Goal: Information Seeking & Learning: Check status

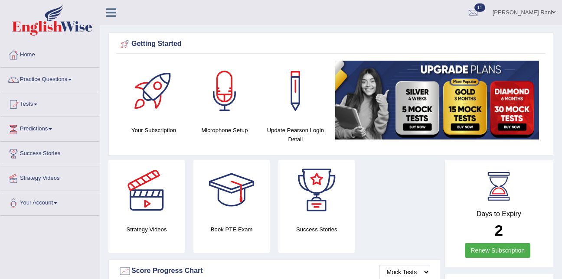
click at [31, 104] on link "Tests" at bounding box center [49, 103] width 99 height 22
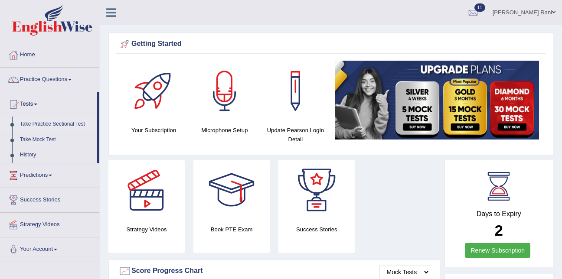
click at [42, 123] on link "Take Practice Sectional Test" at bounding box center [56, 125] width 81 height 16
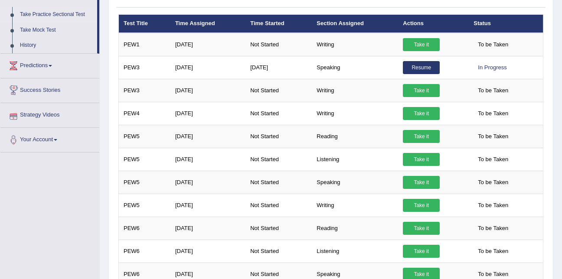
click at [42, 122] on link "Strategy Videos" at bounding box center [49, 114] width 99 height 22
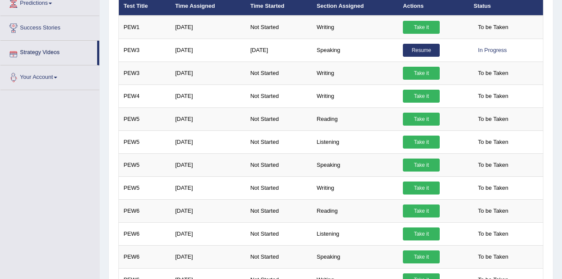
scroll to position [121, 0]
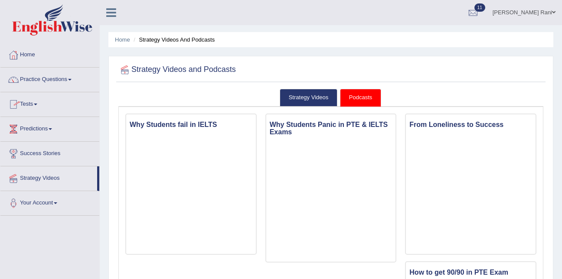
click at [22, 102] on link "Tests" at bounding box center [49, 103] width 99 height 22
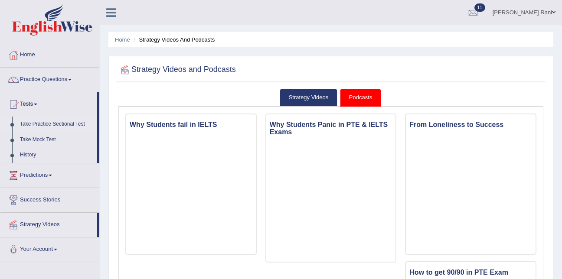
click at [38, 127] on link "Take Practice Sectional Test" at bounding box center [56, 125] width 81 height 16
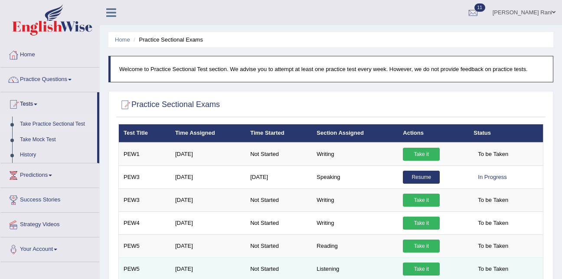
click at [328, 271] on td "Listening" at bounding box center [355, 269] width 86 height 23
click at [330, 272] on td "Listening" at bounding box center [355, 269] width 86 height 23
click at [421, 273] on link "Take it" at bounding box center [421, 269] width 37 height 13
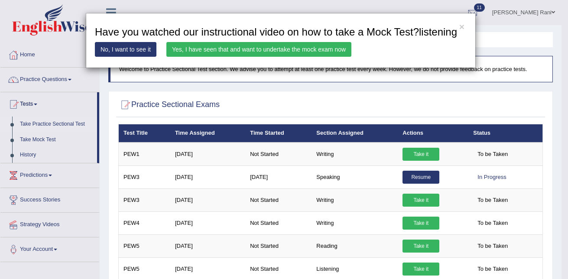
click at [284, 47] on link "Yes, I have seen that and want to undertake the mock exam now" at bounding box center [259, 49] width 185 height 15
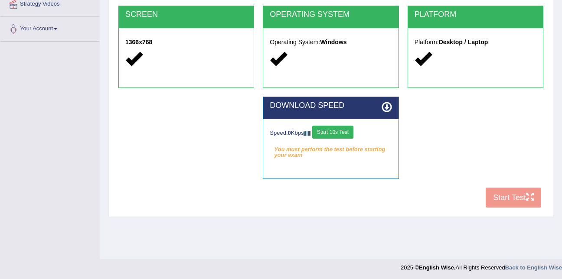
scroll to position [176, 0]
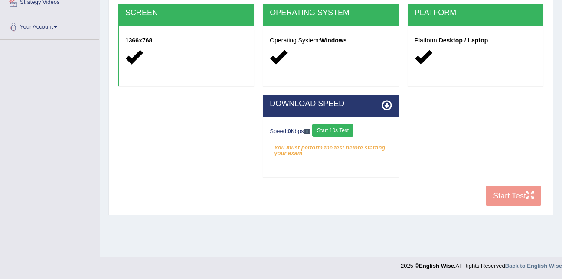
click at [327, 132] on button "Start 10s Test" at bounding box center [332, 130] width 41 height 13
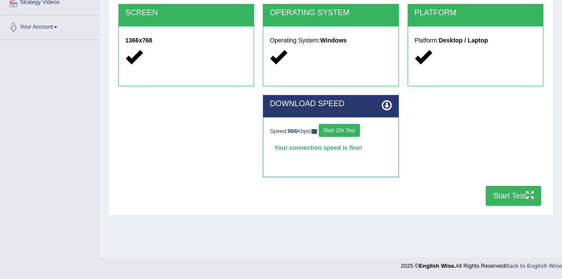
click at [509, 199] on button "Start Test" at bounding box center [514, 196] width 56 height 20
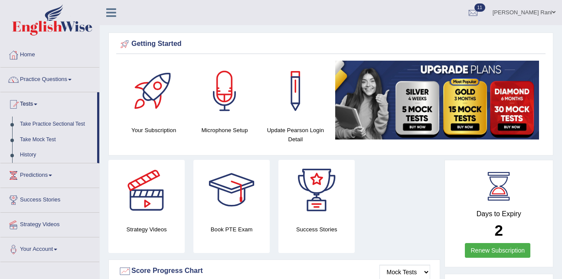
click at [36, 108] on link "Tests" at bounding box center [48, 103] width 97 height 22
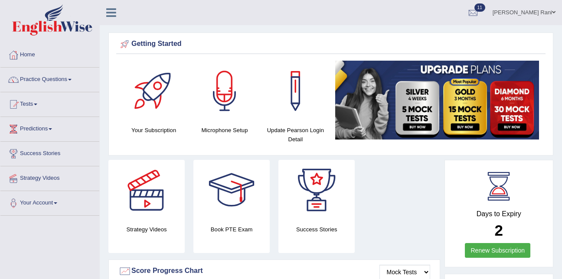
click at [36, 108] on link "Tests" at bounding box center [49, 103] width 99 height 22
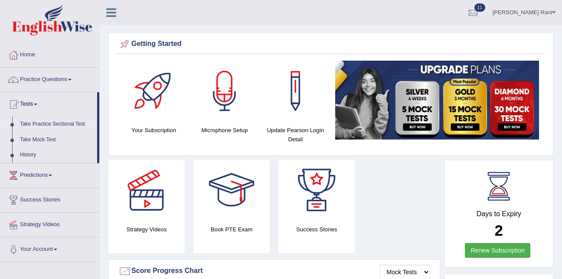
click at [36, 121] on link "Take Practice Sectional Test" at bounding box center [56, 125] width 81 height 16
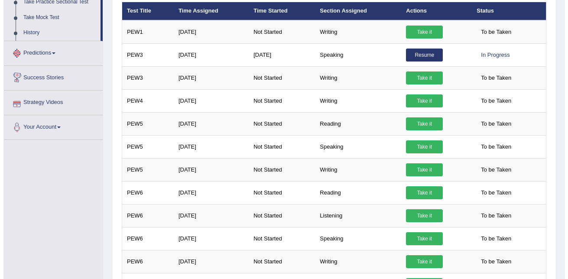
scroll to position [123, 0]
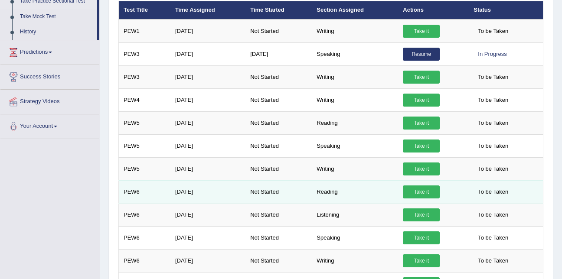
click at [431, 193] on link "Take it" at bounding box center [421, 192] width 37 height 13
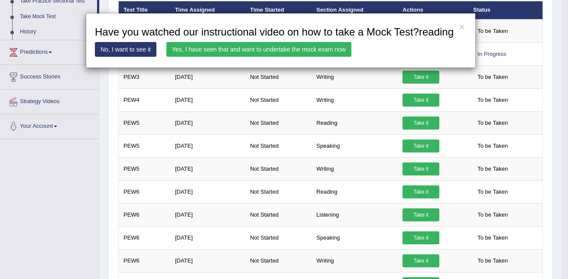
click at [281, 49] on link "Yes, I have seen that and want to undertake the mock exam now" at bounding box center [259, 49] width 185 height 15
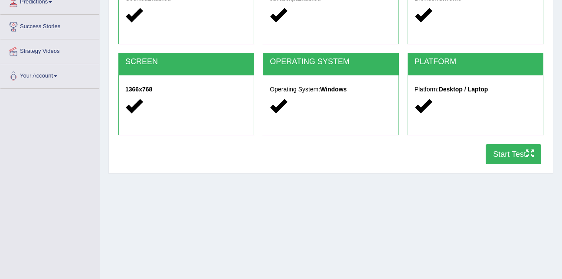
scroll to position [127, 0]
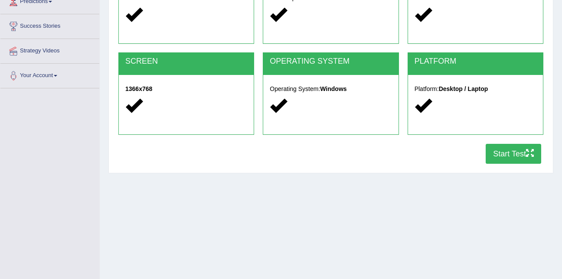
click at [517, 155] on button "Start Test" at bounding box center [514, 154] width 56 height 20
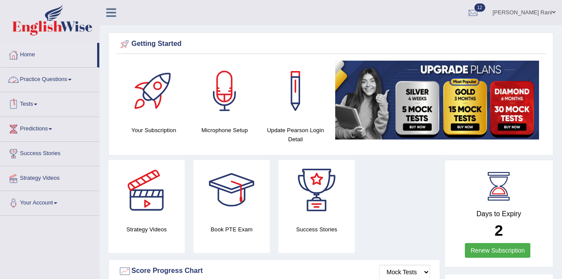
click at [43, 108] on link "Tests" at bounding box center [49, 103] width 99 height 22
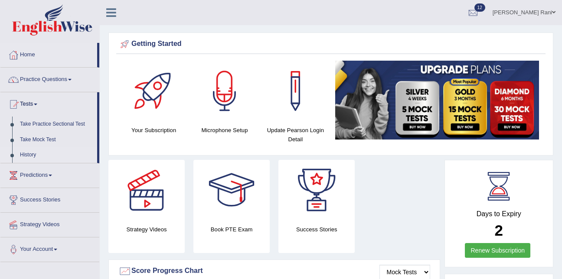
click at [32, 154] on link "History" at bounding box center [56, 155] width 81 height 16
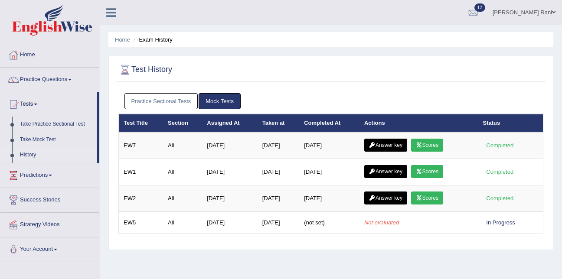
click at [167, 99] on link "Practice Sectional Tests" at bounding box center [161, 101] width 74 height 16
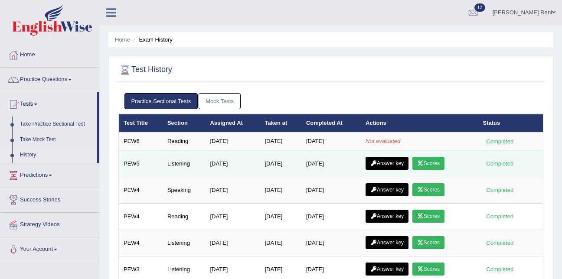
click at [422, 165] on icon at bounding box center [420, 163] width 7 height 5
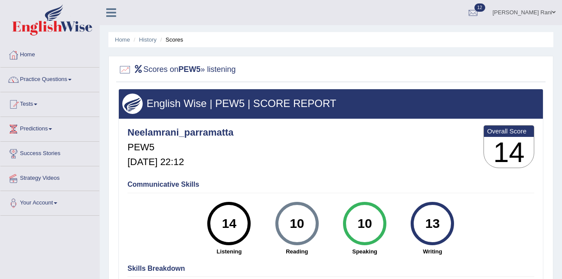
click at [422, 165] on div "Neelamrani_parramatta PEW5 [DATE] 22:12 Overall Score 14" at bounding box center [330, 149] width 411 height 52
click at [32, 105] on link "Tests" at bounding box center [49, 103] width 99 height 22
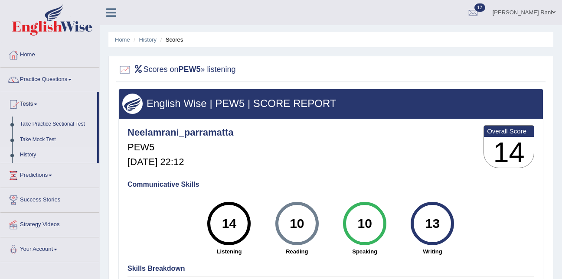
click at [27, 156] on link "History" at bounding box center [56, 155] width 81 height 16
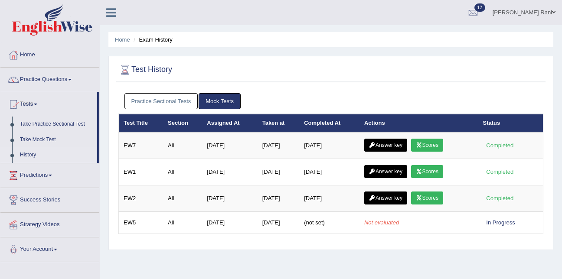
click at [173, 105] on link "Practice Sectional Tests" at bounding box center [161, 101] width 74 height 16
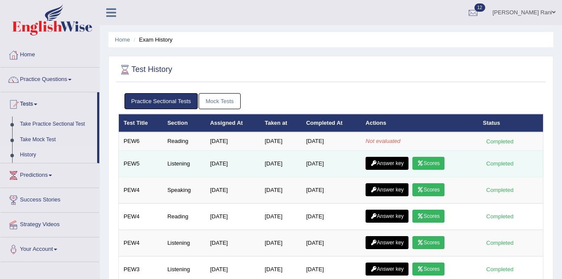
click at [386, 161] on link "Answer key" at bounding box center [387, 163] width 43 height 13
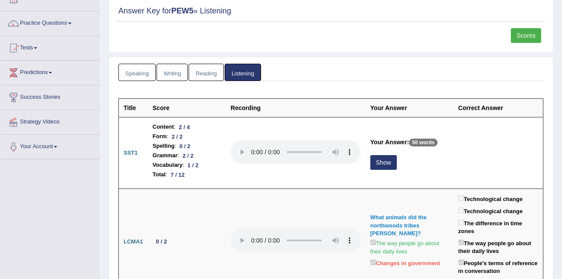
scroll to position [56, 0]
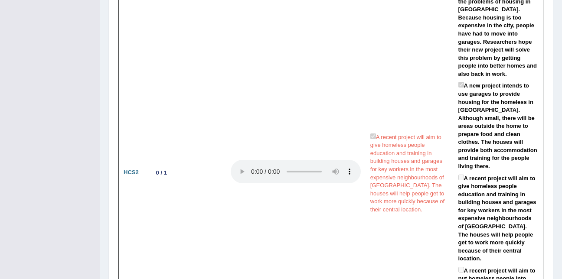
click at [386, 161] on td "A recent project will aim to give homeless people education and training in bui…" at bounding box center [410, 173] width 88 height 380
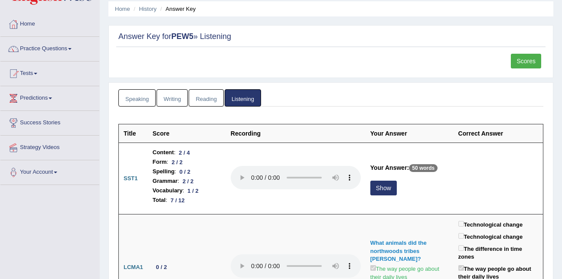
scroll to position [0, 0]
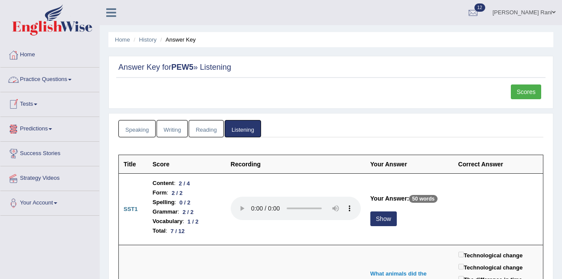
click at [37, 102] on link "Tests" at bounding box center [49, 103] width 99 height 22
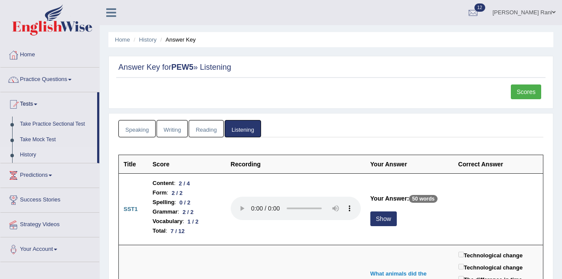
click at [30, 154] on link "History" at bounding box center [56, 155] width 81 height 16
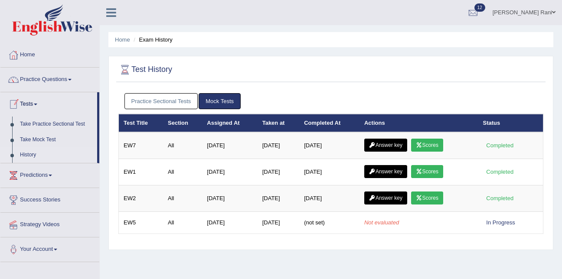
click at [134, 100] on link "Practice Sectional Tests" at bounding box center [161, 101] width 74 height 16
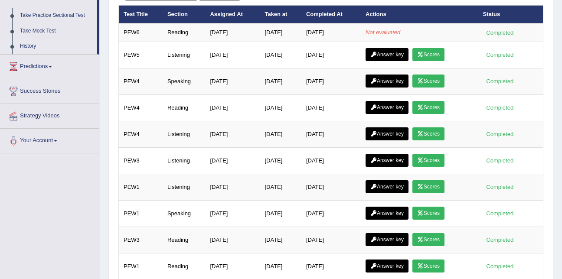
scroll to position [109, 0]
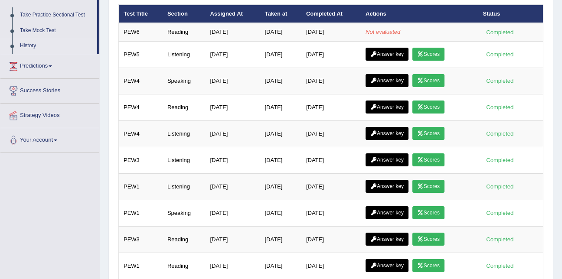
click at [30, 43] on link "History" at bounding box center [56, 46] width 81 height 16
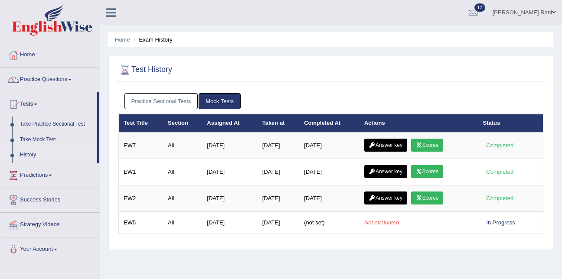
click at [144, 99] on link "Practice Sectional Tests" at bounding box center [161, 101] width 74 height 16
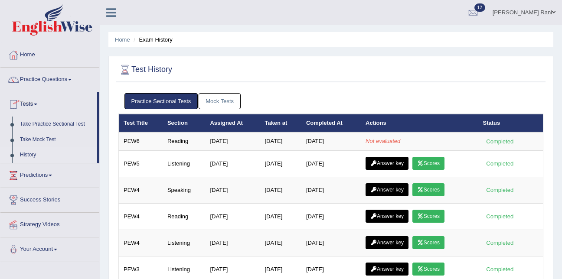
click at [34, 159] on link "History" at bounding box center [56, 155] width 81 height 16
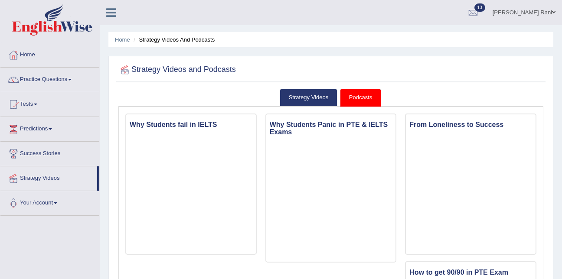
click at [32, 99] on link "Tests" at bounding box center [49, 103] width 99 height 22
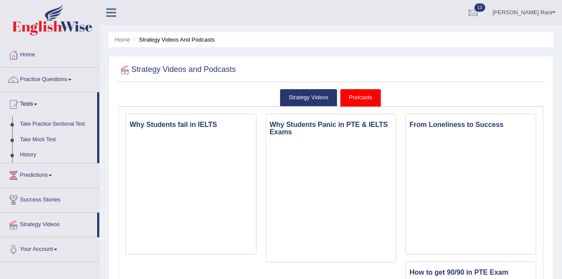
click at [26, 152] on link "History" at bounding box center [56, 155] width 81 height 16
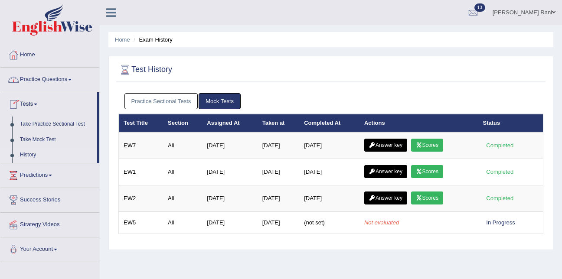
click at [143, 100] on link "Practice Sectional Tests" at bounding box center [161, 101] width 74 height 16
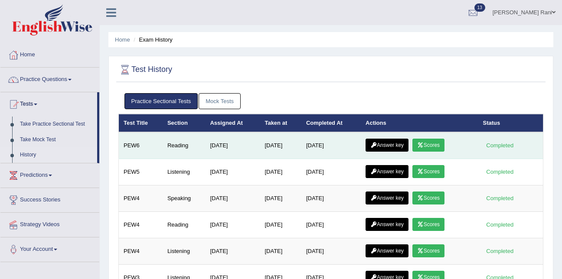
click at [425, 145] on link "Scores" at bounding box center [428, 145] width 32 height 13
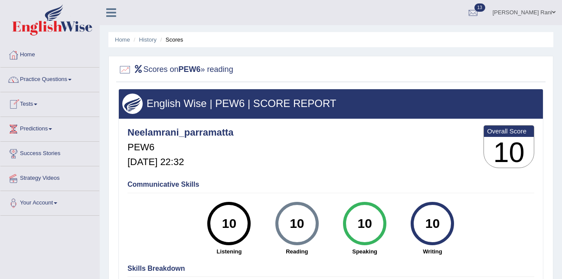
click at [30, 102] on link "Tests" at bounding box center [49, 103] width 99 height 22
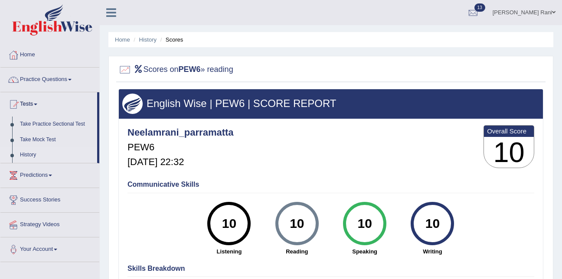
click at [36, 159] on link "History" at bounding box center [56, 155] width 81 height 16
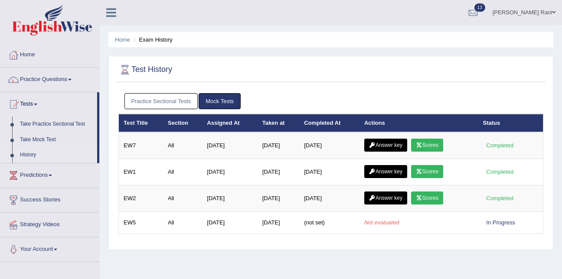
click at [146, 101] on link "Practice Sectional Tests" at bounding box center [161, 101] width 74 height 16
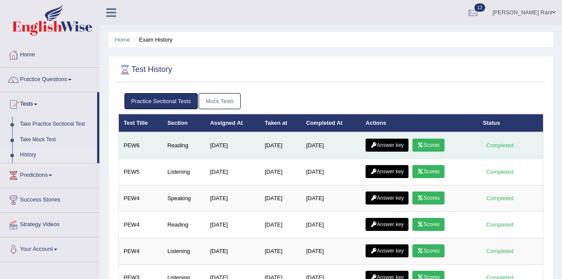
click at [383, 144] on link "Answer key" at bounding box center [387, 145] width 43 height 13
